Goal: Task Accomplishment & Management: Use online tool/utility

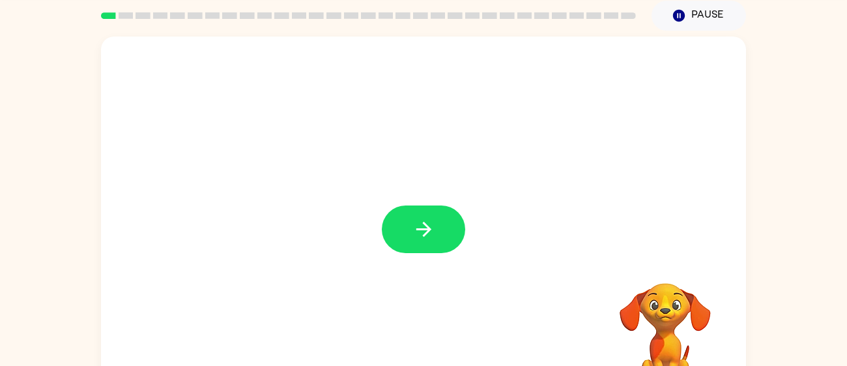
scroll to position [40, 0]
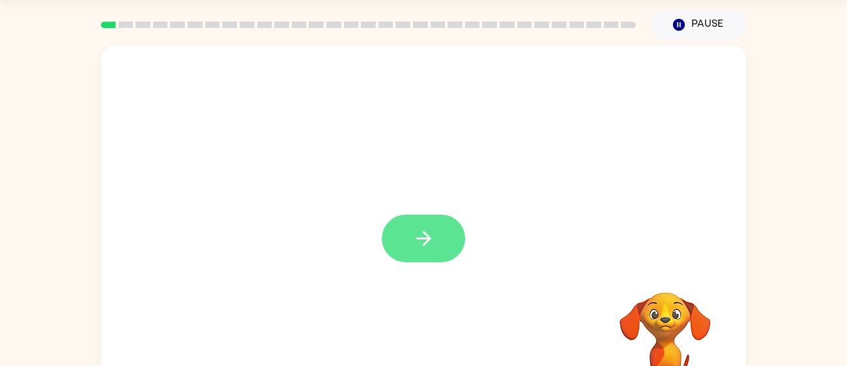
click at [426, 254] on button "button" at bounding box center [423, 238] width 83 height 48
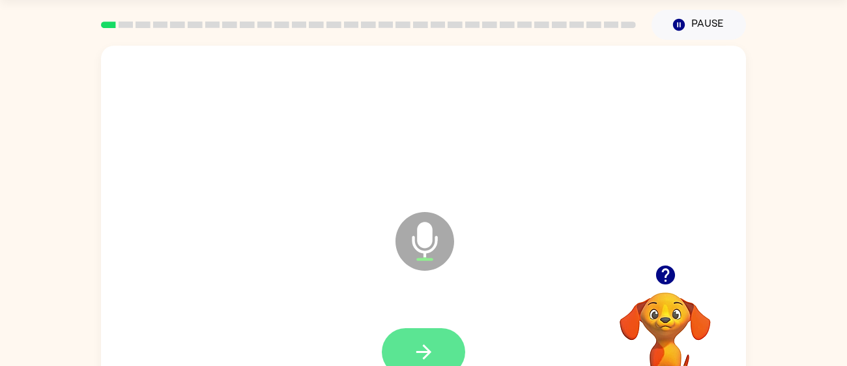
click at [432, 347] on icon "button" at bounding box center [424, 351] width 23 height 23
click at [586, 244] on icon "Microphone The Microphone is here when it is your turn to talk" at bounding box center [490, 258] width 196 height 98
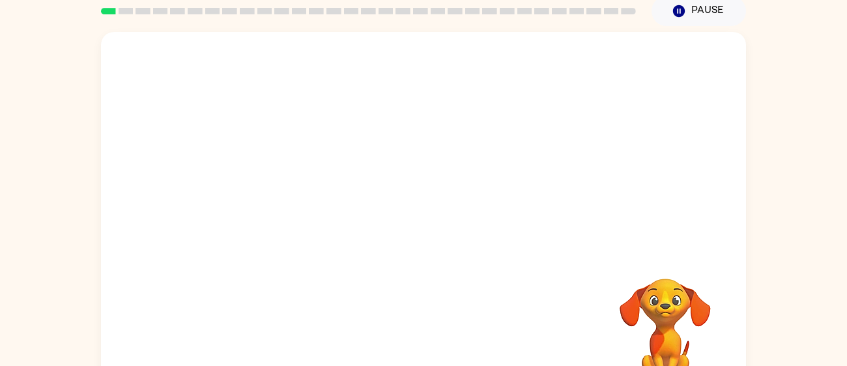
scroll to position [47, 0]
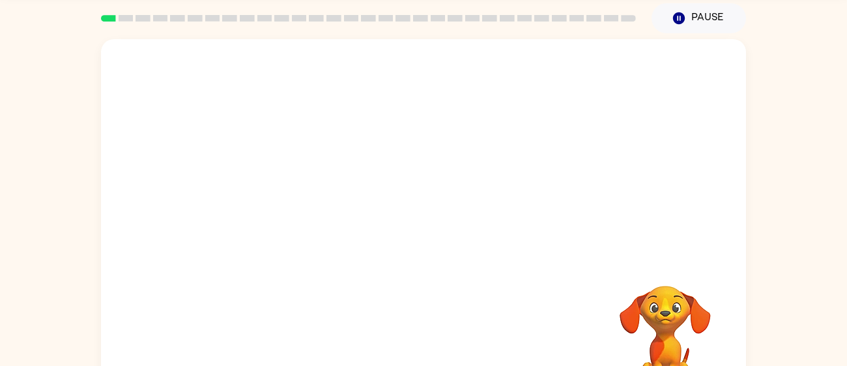
click at [486, 265] on div at bounding box center [423, 225] width 645 height 372
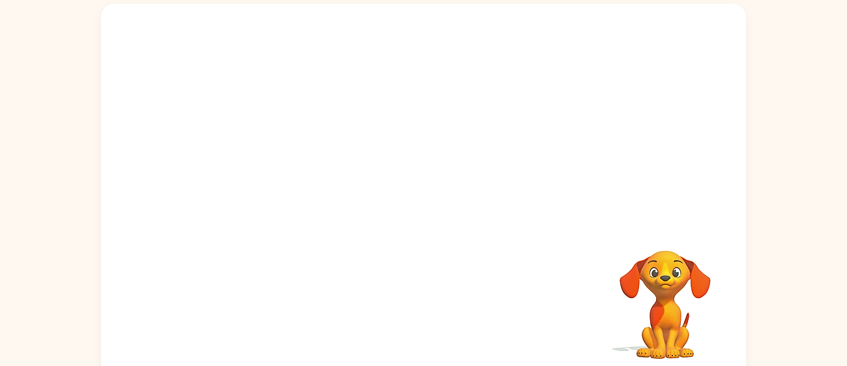
scroll to position [83, 0]
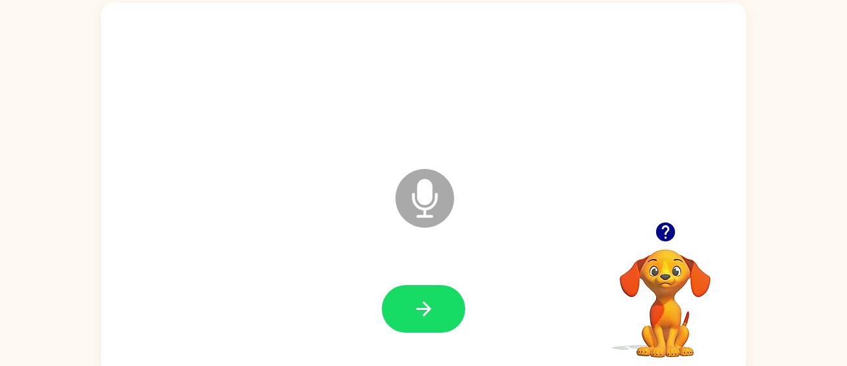
click at [507, 117] on div at bounding box center [423, 82] width 619 height 107
click at [660, 226] on icon "button" at bounding box center [665, 231] width 19 height 19
click at [660, 226] on div "Microphone The Microphone is here when it is your turn to talk" at bounding box center [423, 189] width 645 height 372
click at [660, 226] on div "Microphone The Microphone is here when it is your turn to talk Your browser mus…" at bounding box center [423, 189] width 645 height 372
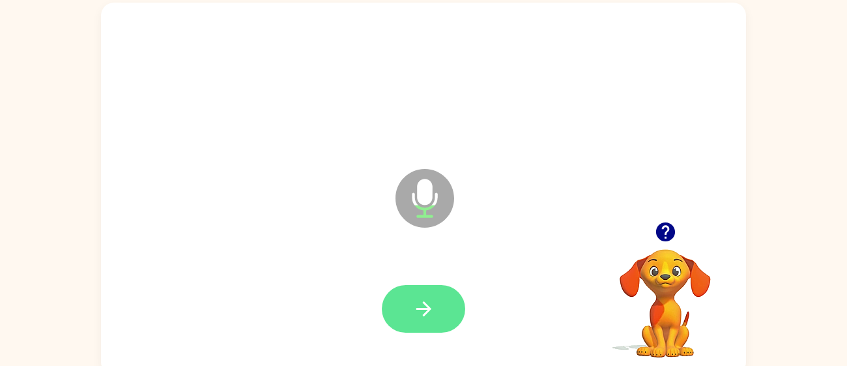
click at [420, 304] on icon "button" at bounding box center [424, 308] width 23 height 23
click at [409, 304] on button "button" at bounding box center [423, 309] width 83 height 48
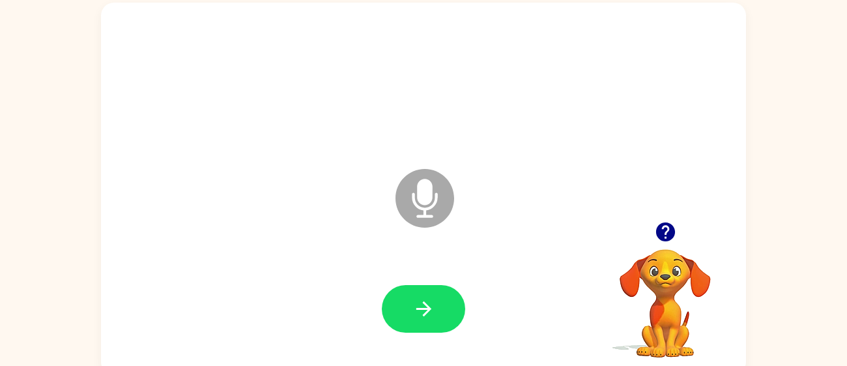
click at [428, 198] on icon "Microphone The Microphone is here when it is your turn to talk" at bounding box center [490, 215] width 196 height 98
click at [429, 198] on icon "Microphone The Microphone is here when it is your turn to talk" at bounding box center [490, 215] width 196 height 98
click at [663, 222] on icon "button" at bounding box center [665, 231] width 19 height 19
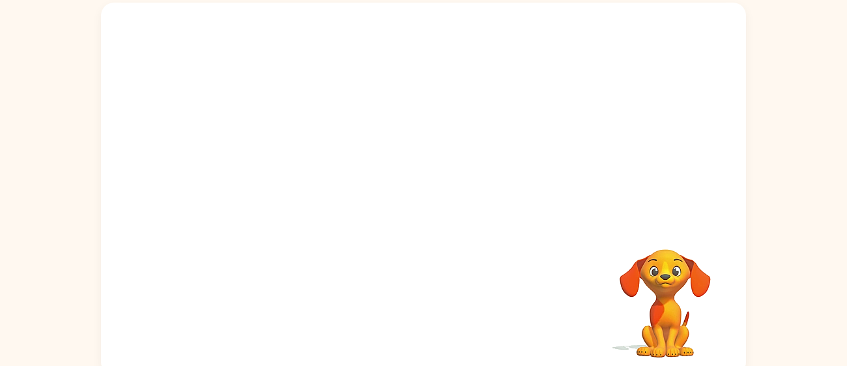
click at [632, 259] on video "Your browser must support playing .mp4 files to use Literably. Please try using…" at bounding box center [665, 294] width 130 height 130
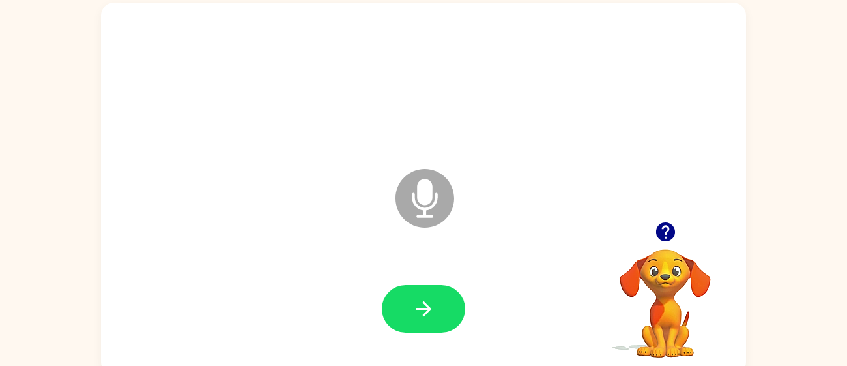
click at [432, 197] on icon "Microphone The Microphone is here when it is your turn to talk" at bounding box center [490, 215] width 196 height 98
click at [406, 314] on button "button" at bounding box center [423, 309] width 83 height 48
click at [791, 269] on div "Microphone The Microphone is here when it is your turn to talk Your browser mus…" at bounding box center [423, 186] width 847 height 378
click at [553, 213] on icon "Microphone The Microphone is here when it is your turn to talk" at bounding box center [490, 215] width 196 height 98
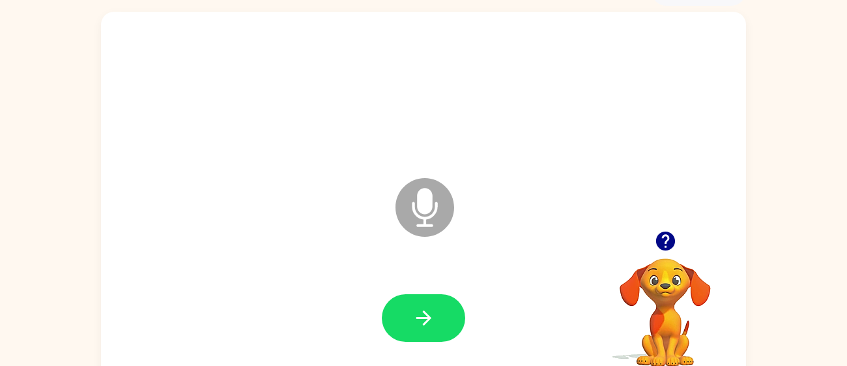
scroll to position [77, 0]
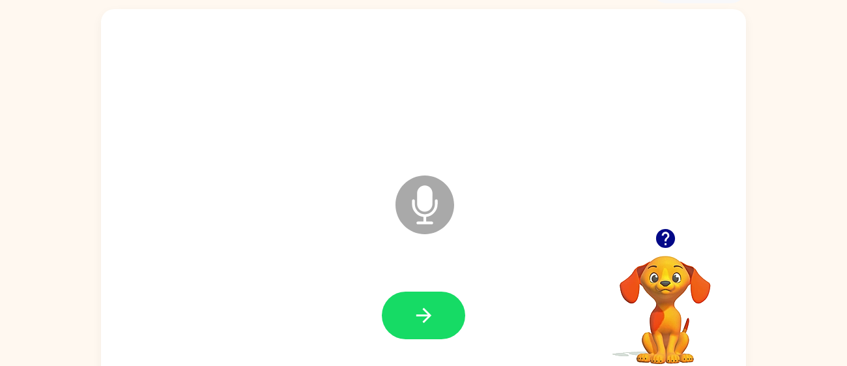
click at [438, 211] on icon at bounding box center [425, 204] width 59 height 59
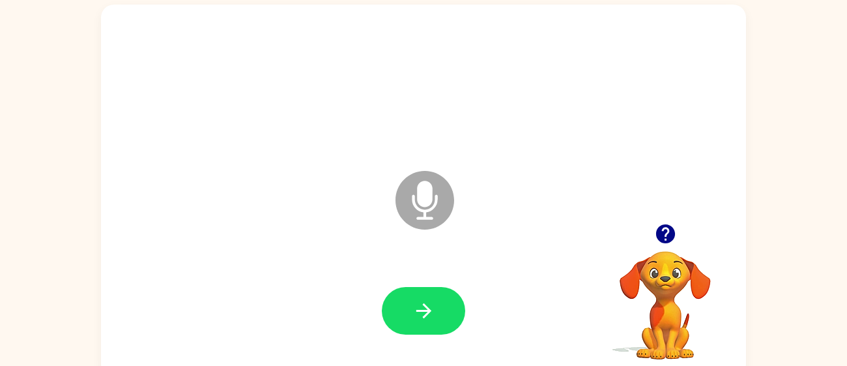
scroll to position [93, 0]
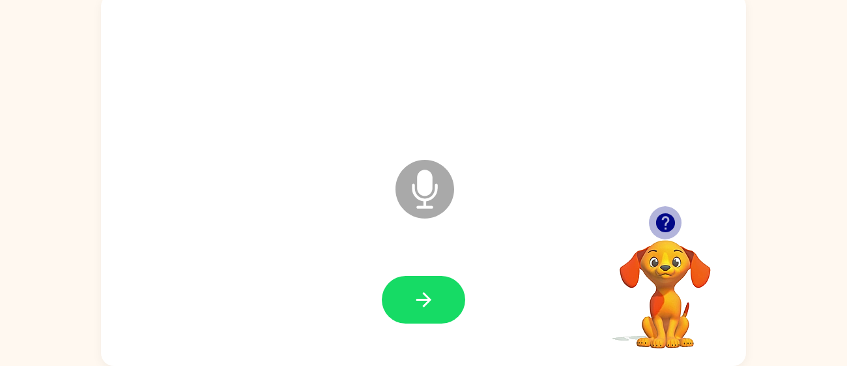
click at [662, 218] on icon "button" at bounding box center [665, 222] width 23 height 23
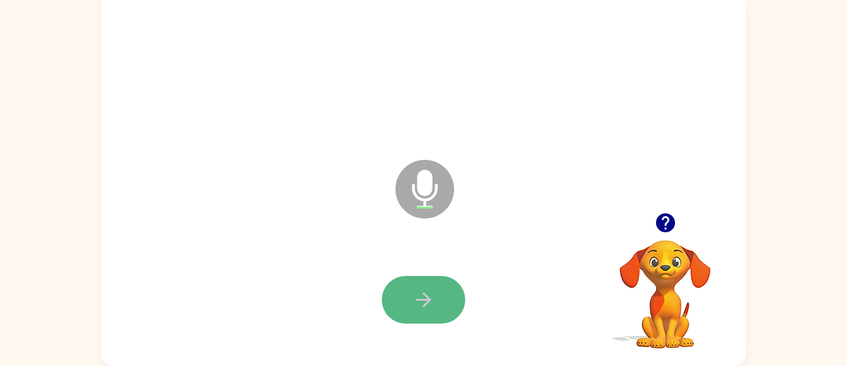
click at [419, 305] on icon "button" at bounding box center [424, 299] width 23 height 23
click at [430, 295] on icon "button" at bounding box center [424, 299] width 23 height 23
click at [419, 279] on button "button" at bounding box center [423, 300] width 83 height 48
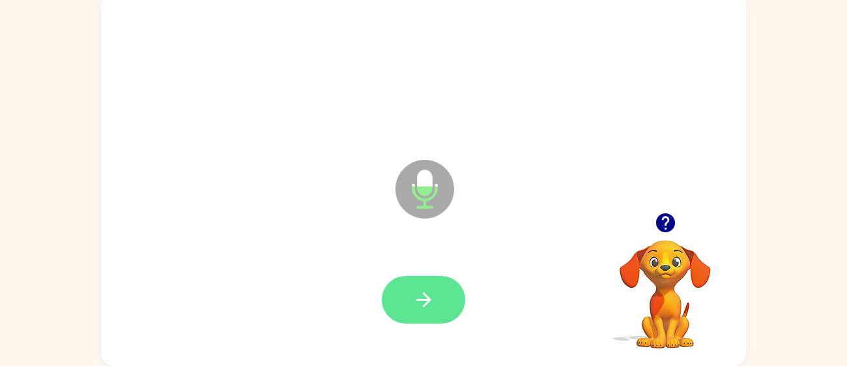
click at [411, 293] on button "button" at bounding box center [423, 300] width 83 height 48
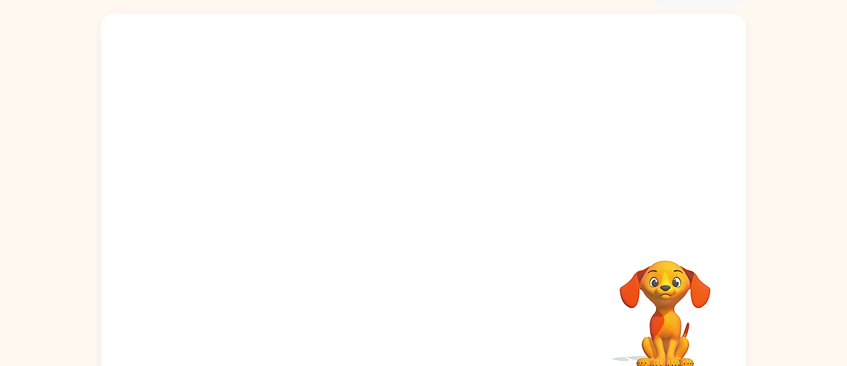
scroll to position [79, 0]
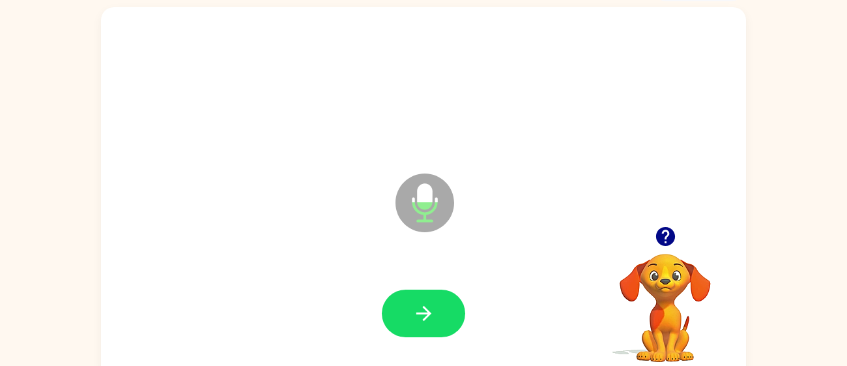
click at [662, 225] on icon "button" at bounding box center [665, 236] width 23 height 23
click at [660, 240] on video "Your browser must support playing .mp4 files to use Literably. Please try using…" at bounding box center [665, 298] width 130 height 130
click at [430, 286] on div at bounding box center [423, 313] width 619 height 107
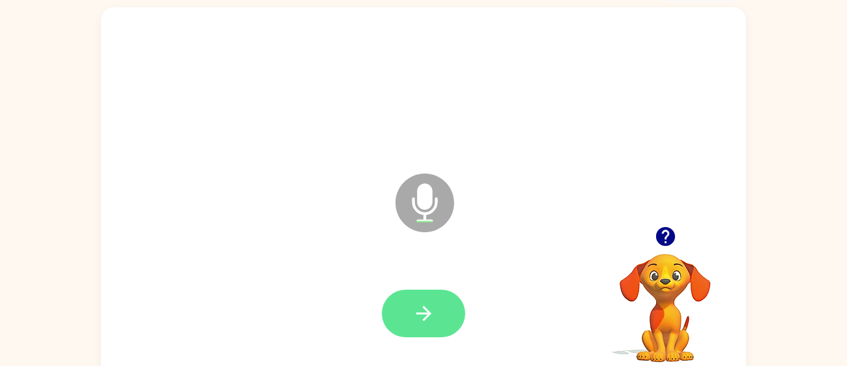
click at [424, 306] on icon "button" at bounding box center [423, 313] width 15 height 15
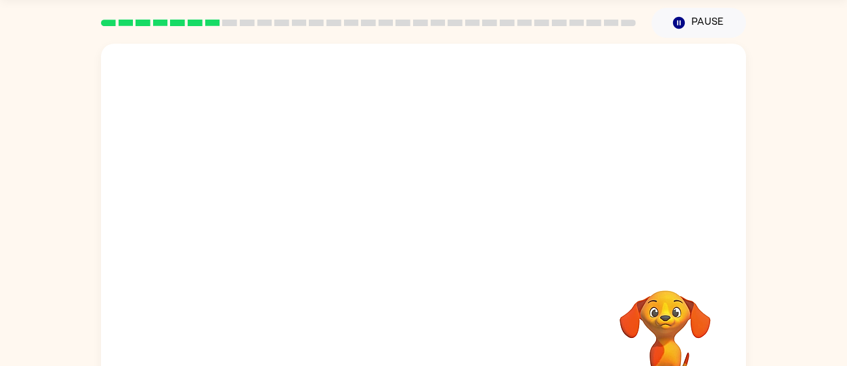
scroll to position [35, 0]
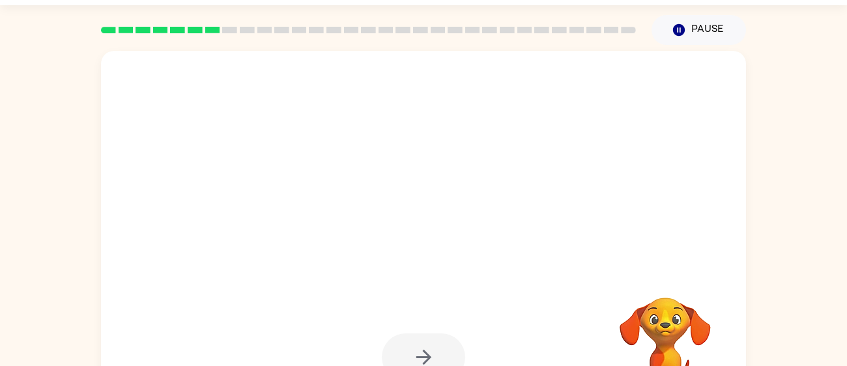
drag, startPoint x: 837, startPoint y: 282, endPoint x: 835, endPoint y: 389, distance: 106.9
click at [835, 365] on html "[PERSON_NAME] ( Logout ) Pause Pause Your browser must support playing .mp4 fil…" at bounding box center [423, 194] width 847 height 458
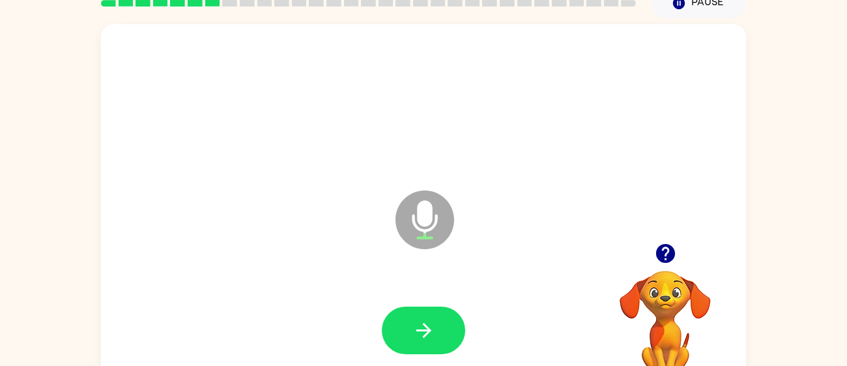
scroll to position [82, 0]
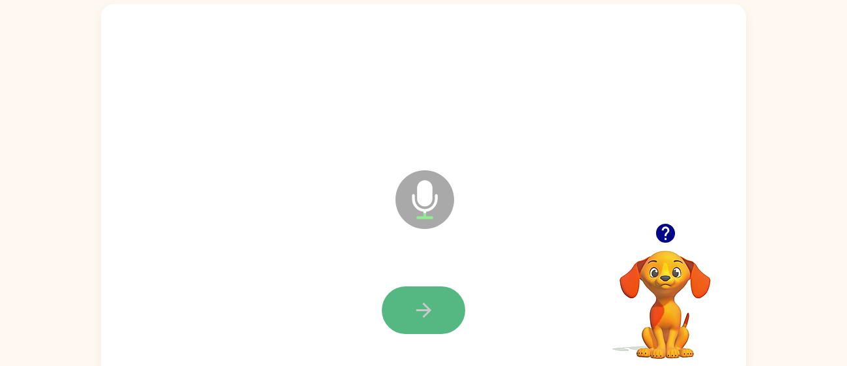
click at [403, 312] on button "button" at bounding box center [423, 310] width 83 height 48
click at [432, 324] on button "button" at bounding box center [423, 310] width 83 height 48
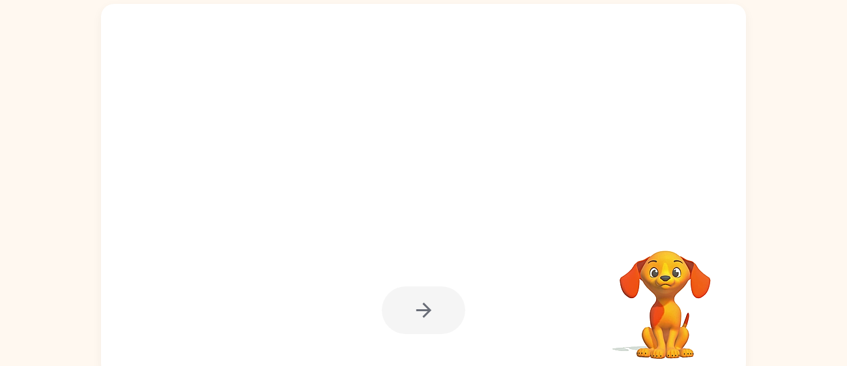
click at [817, 218] on div "Your browser must support playing .mp4 files to use Literably. Please try using…" at bounding box center [423, 187] width 847 height 378
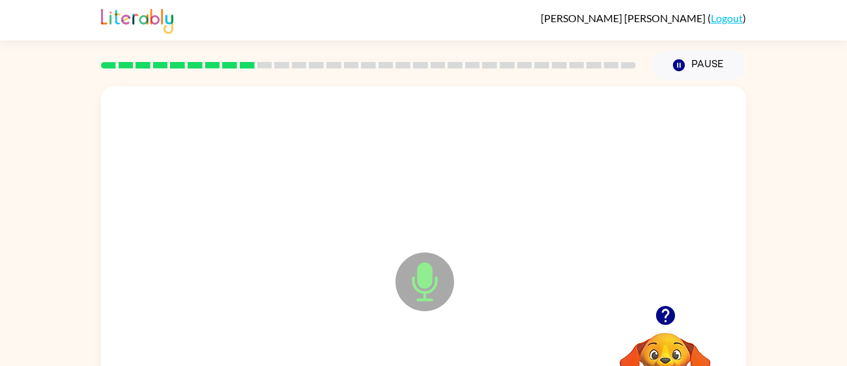
click at [797, 183] on div "Microphone The Microphone is here when it is your turn to talk Your browser mus…" at bounding box center [423, 269] width 847 height 378
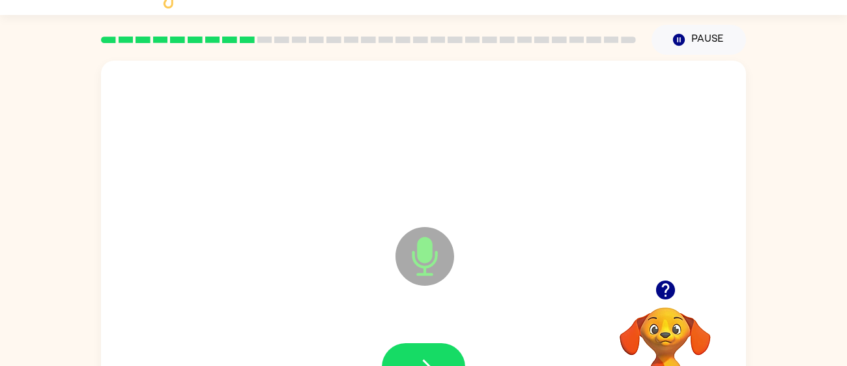
scroll to position [25, 0]
drag, startPoint x: 832, startPoint y: 194, endPoint x: 844, endPoint y: 196, distance: 11.9
click at [844, 196] on html "[PERSON_NAME] ( Logout ) Pause Pause Microphone The Microphone is here when it …" at bounding box center [423, 204] width 847 height 458
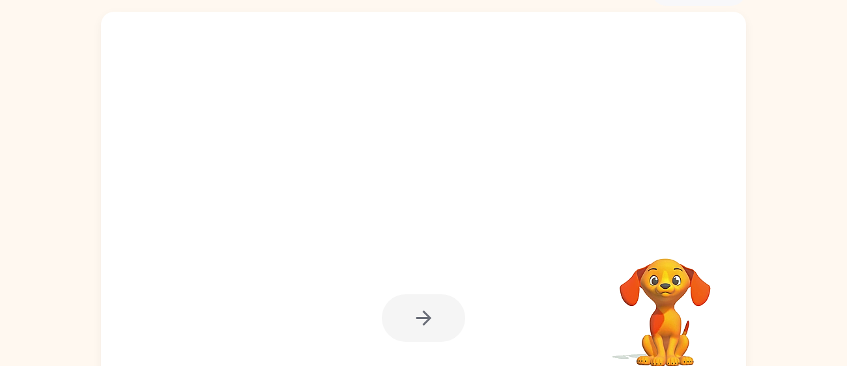
scroll to position [44, 0]
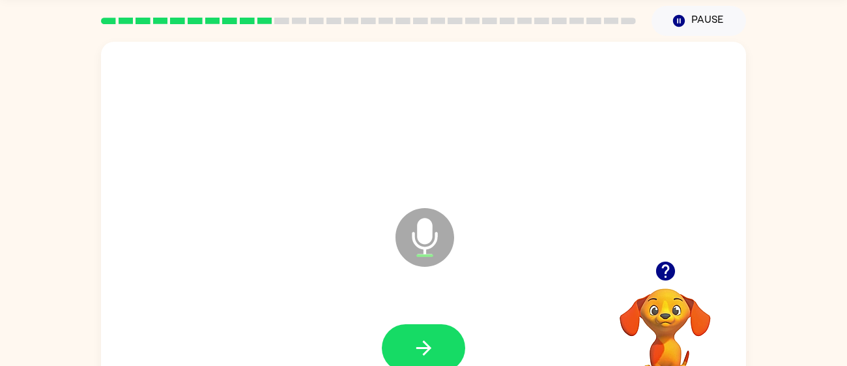
drag, startPoint x: 834, startPoint y: 309, endPoint x: 834, endPoint y: 316, distance: 6.6
click at [834, 316] on div "Microphone The Microphone is here when it is your turn to talk Your browser mus…" at bounding box center [423, 225] width 847 height 378
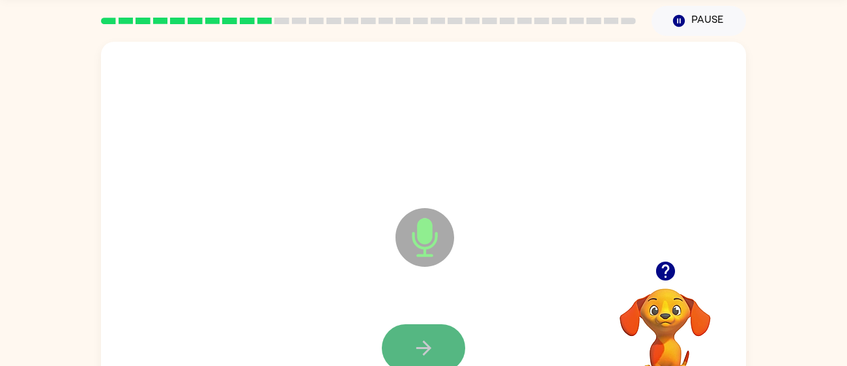
click at [423, 340] on icon "button" at bounding box center [424, 347] width 23 height 23
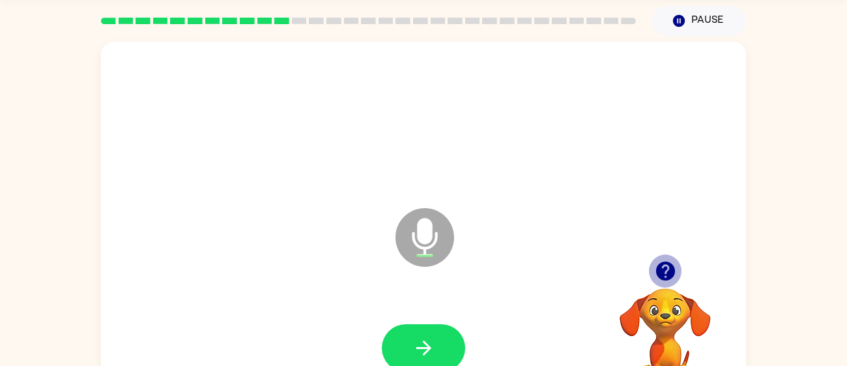
click at [669, 267] on icon "button" at bounding box center [665, 270] width 19 height 19
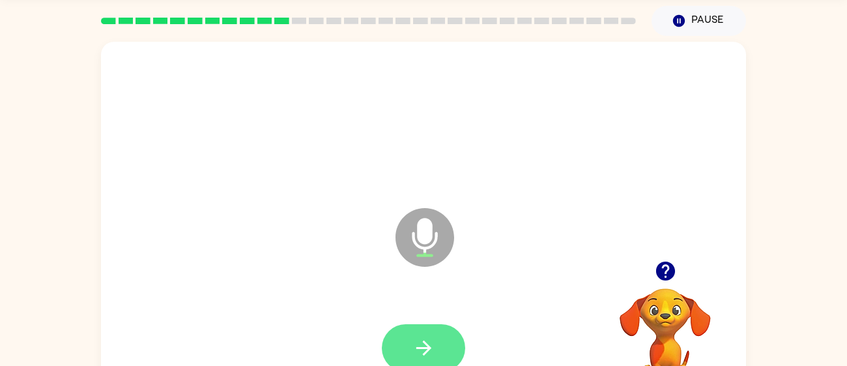
click at [409, 344] on button "button" at bounding box center [423, 348] width 83 height 48
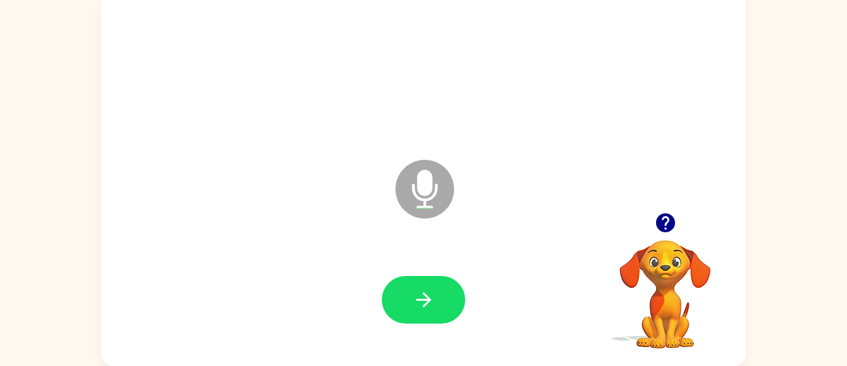
click at [675, 236] on div at bounding box center [665, 222] width 130 height 33
click at [661, 231] on icon "button" at bounding box center [665, 222] width 19 height 19
click at [432, 274] on div at bounding box center [423, 299] width 619 height 107
click at [441, 291] on button "button" at bounding box center [423, 300] width 83 height 48
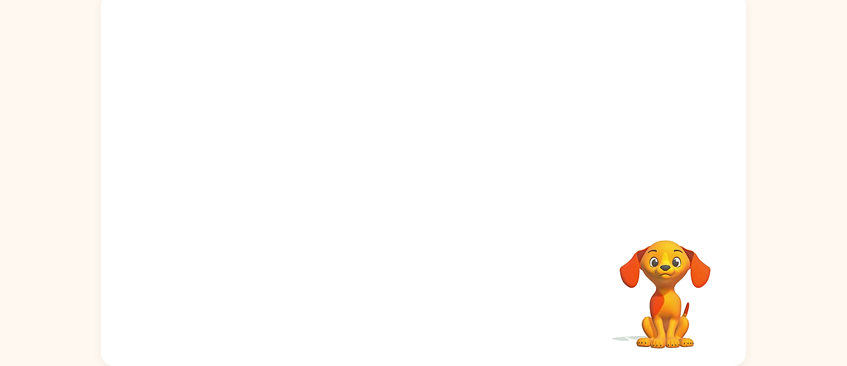
drag, startPoint x: 836, startPoint y: 138, endPoint x: 847, endPoint y: 31, distance: 107.4
click at [847, 31] on html "[PERSON_NAME] ( Logout ) Pause Pause Your browser must support playing .mp4 fil…" at bounding box center [423, 136] width 847 height 458
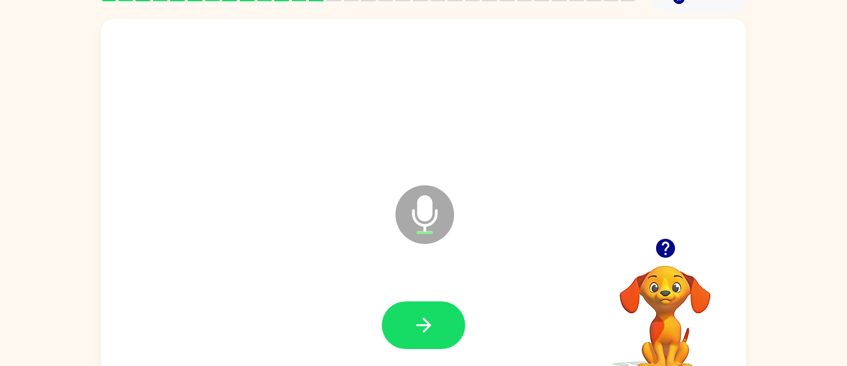
scroll to position [68, 0]
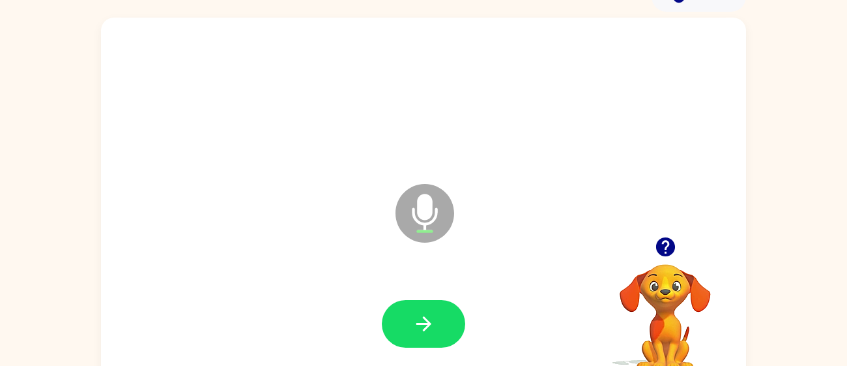
click at [668, 241] on icon "button" at bounding box center [665, 246] width 19 height 19
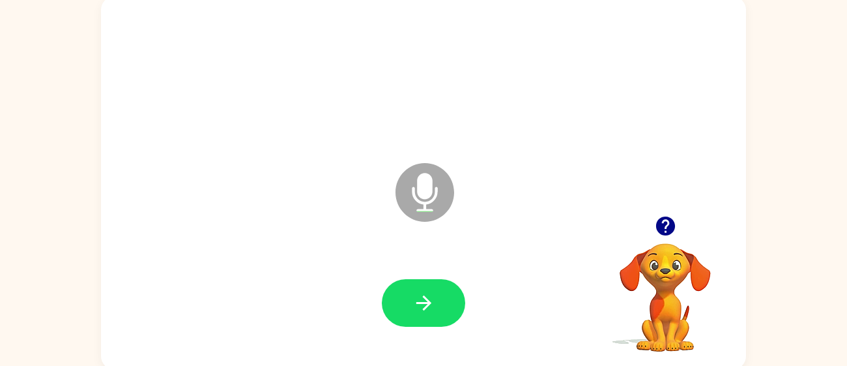
scroll to position [89, 0]
click at [407, 295] on button "button" at bounding box center [423, 303] width 83 height 48
click at [404, 310] on button "button" at bounding box center [423, 303] width 83 height 48
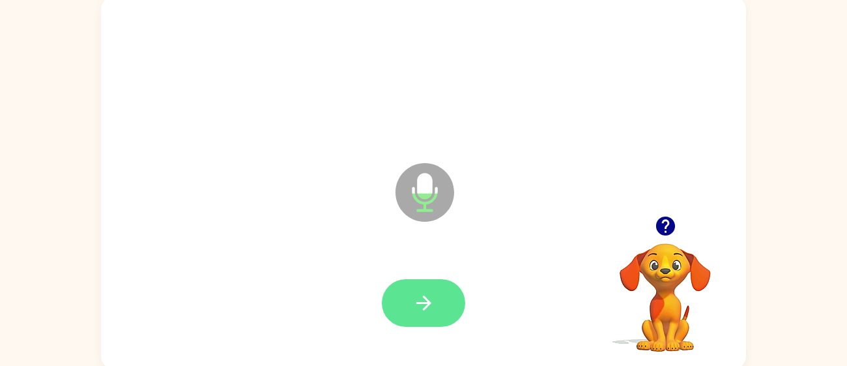
click at [396, 314] on button "button" at bounding box center [423, 303] width 83 height 48
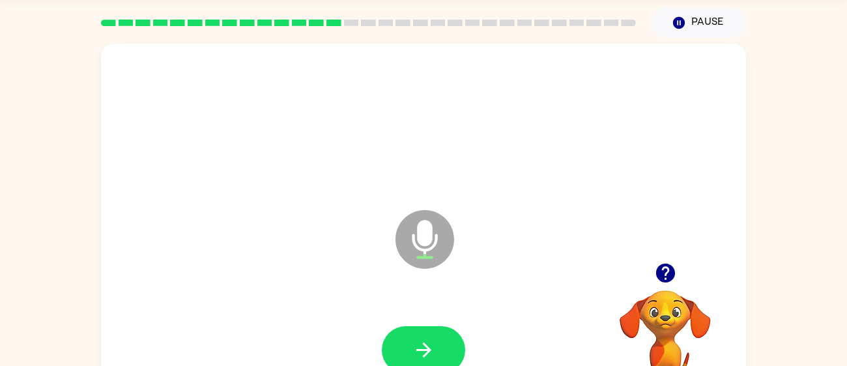
scroll to position [93, 0]
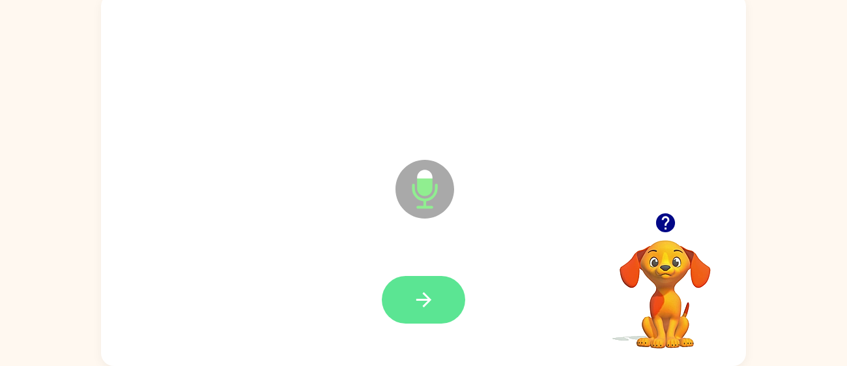
click at [409, 287] on button "button" at bounding box center [423, 300] width 83 height 48
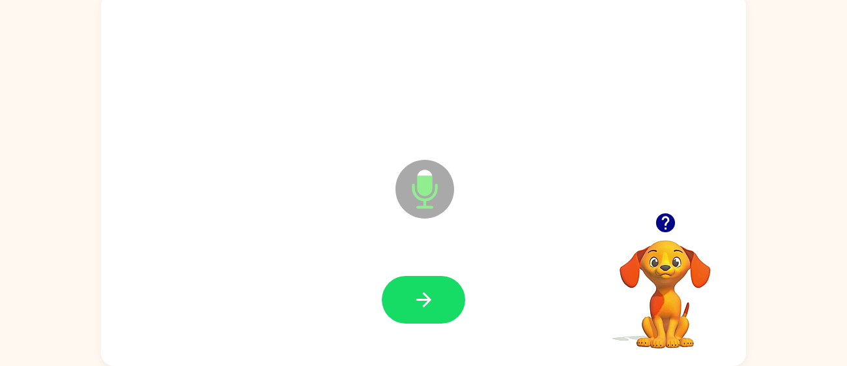
click at [664, 240] on video "Your browser must support playing .mp4 files to use Literably. Please try using…" at bounding box center [665, 285] width 130 height 130
click at [661, 231] on icon "button" at bounding box center [665, 222] width 23 height 23
click at [665, 231] on icon "button" at bounding box center [665, 222] width 19 height 19
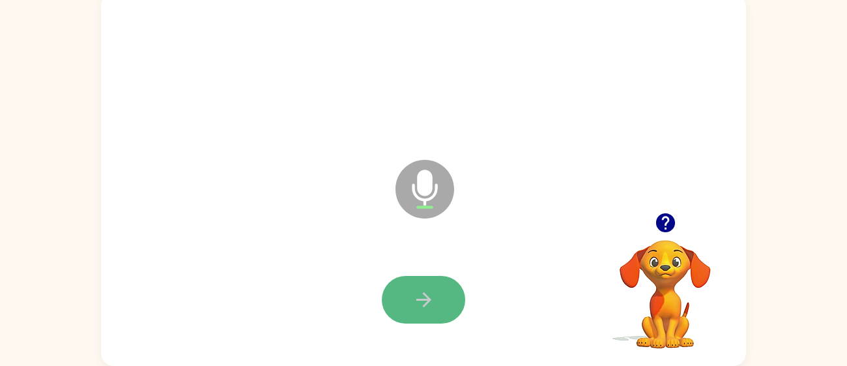
click at [407, 284] on button "button" at bounding box center [423, 300] width 83 height 48
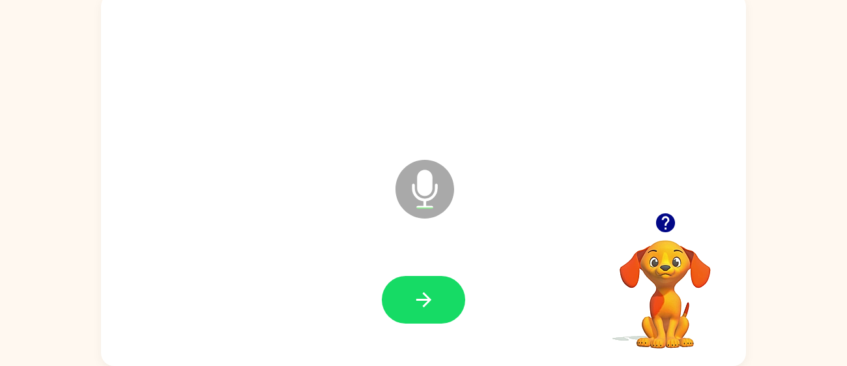
click at [465, 291] on div at bounding box center [423, 300] width 83 height 48
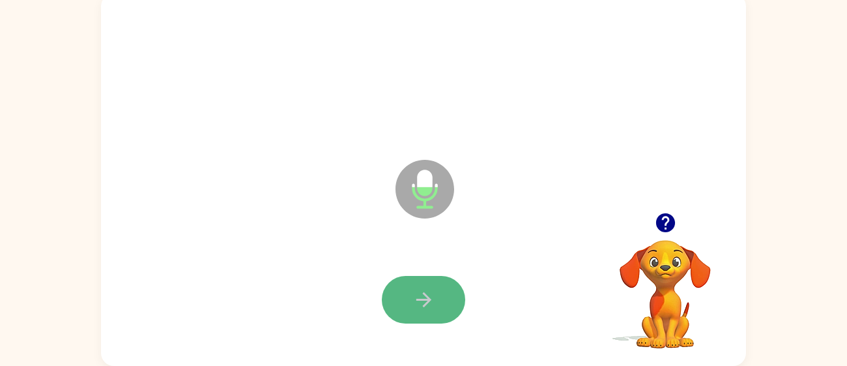
click at [461, 291] on button "button" at bounding box center [423, 300] width 83 height 48
